Goal: Task Accomplishment & Management: Use online tool/utility

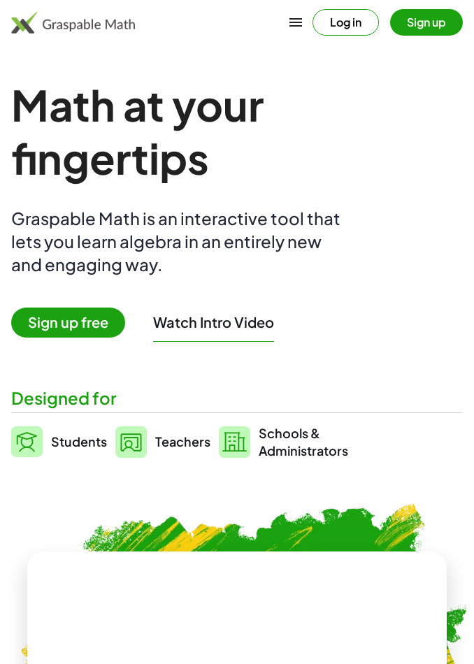
click at [61, 447] on span "Students" at bounding box center [79, 442] width 56 height 16
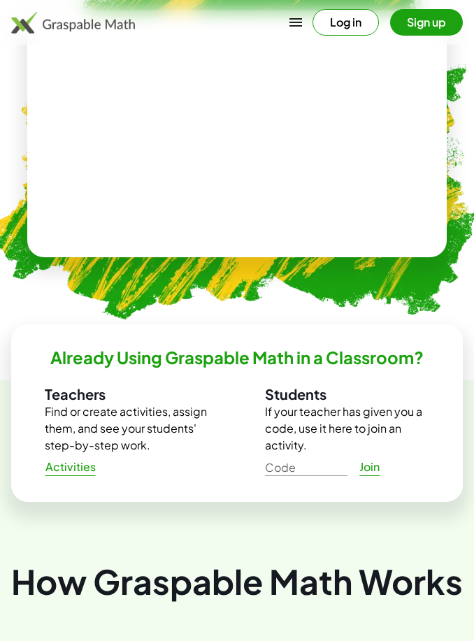
scroll to position [529, 0]
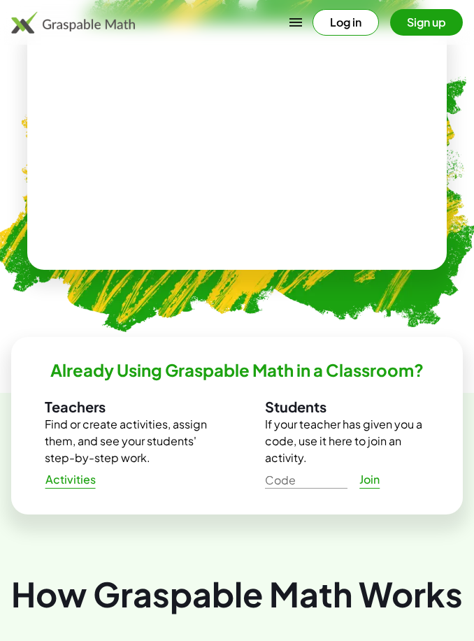
click at [234, 148] on video at bounding box center [237, 146] width 210 height 105
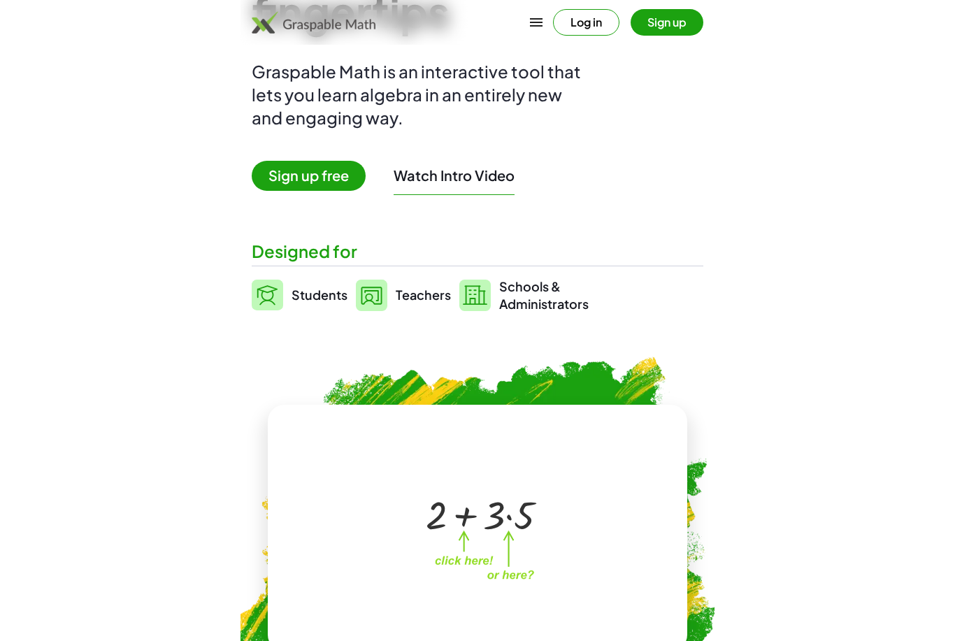
scroll to position [0, 0]
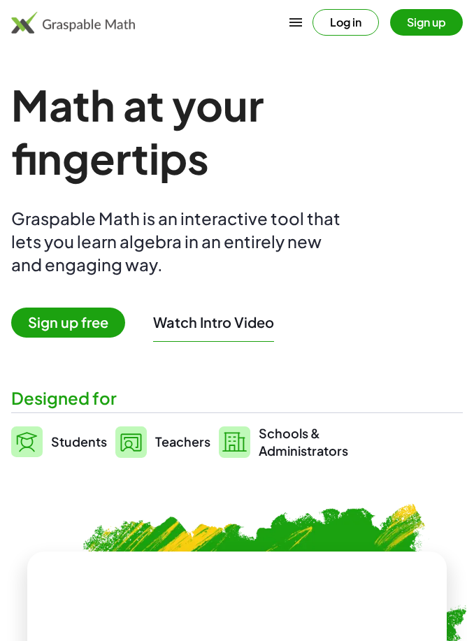
click at [354, 29] on button "Log in" at bounding box center [346, 22] width 66 height 27
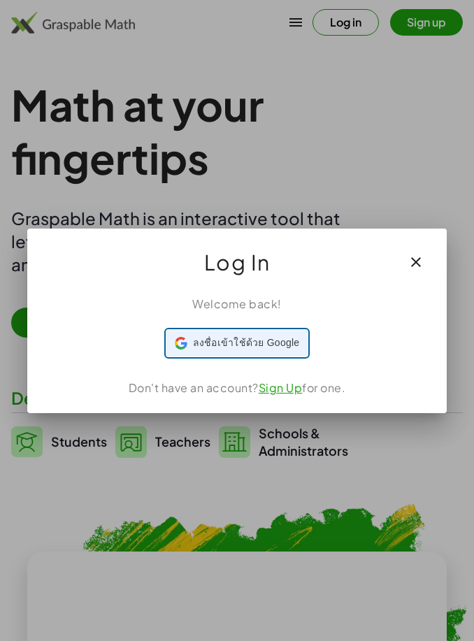
click at [285, 346] on span "ลงชื่อเข้าใช้ด้วย Google" at bounding box center [246, 343] width 107 height 15
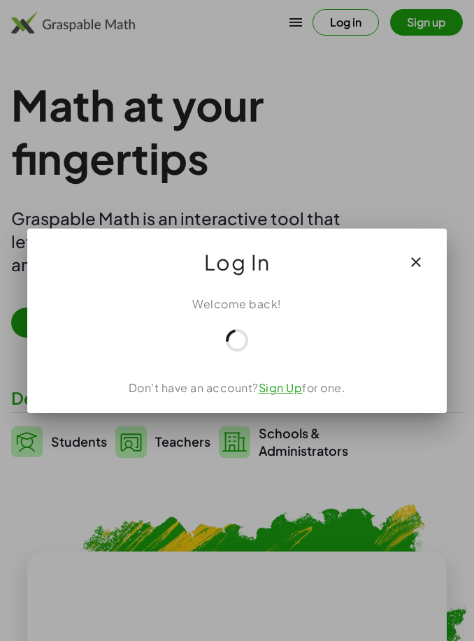
click at [425, 263] on button "button" at bounding box center [416, 263] width 34 height 34
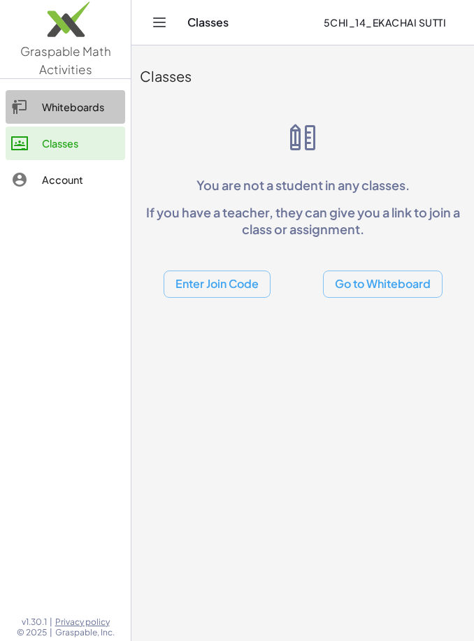
click at [101, 107] on div "Whiteboards" at bounding box center [81, 107] width 78 height 17
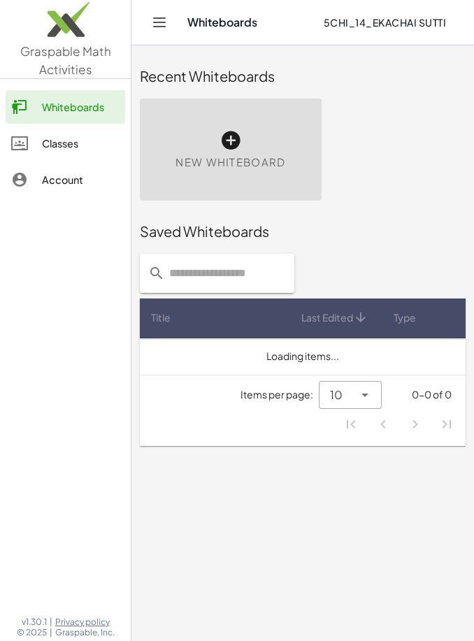
click at [250, 156] on span "New Whiteboard" at bounding box center [231, 163] width 110 height 16
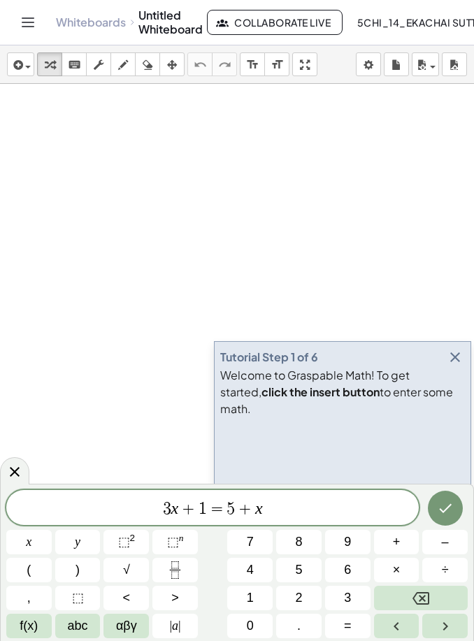
click at [429, 597] on icon "Backspace" at bounding box center [421, 598] width 17 height 13
click at [424, 604] on icon "Backspace" at bounding box center [421, 598] width 17 height 13
click at [424, 603] on icon "Backspace" at bounding box center [421, 598] width 17 height 17
click at [422, 601] on icon "Backspace" at bounding box center [421, 598] width 17 height 17
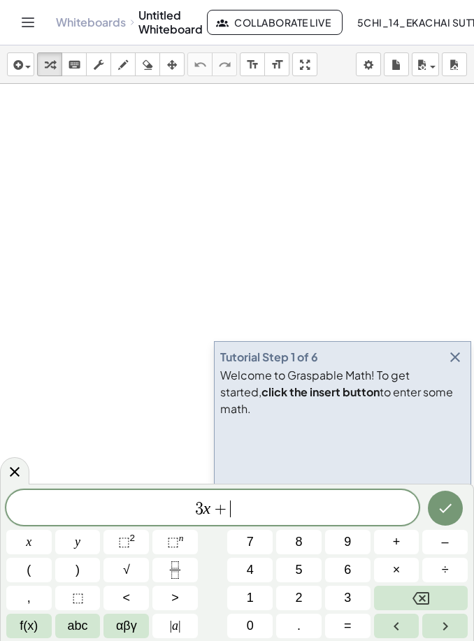
click at [422, 600] on icon "Backspace" at bounding box center [421, 598] width 17 height 17
click at [425, 599] on icon "Backspace" at bounding box center [421, 598] width 17 height 17
click at [424, 599] on icon "Backspace" at bounding box center [421, 598] width 17 height 17
click at [427, 596] on icon "Backspace" at bounding box center [421, 598] width 17 height 17
click at [426, 595] on icon "Backspace" at bounding box center [421, 598] width 17 height 17
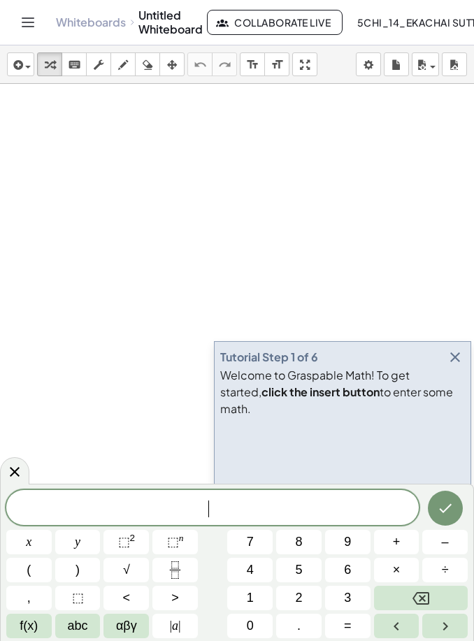
click at [426, 595] on icon "Backspace" at bounding box center [421, 598] width 17 height 17
click at [453, 366] on icon "button" at bounding box center [455, 357] width 17 height 17
